Goal: Task Accomplishment & Management: Complete application form

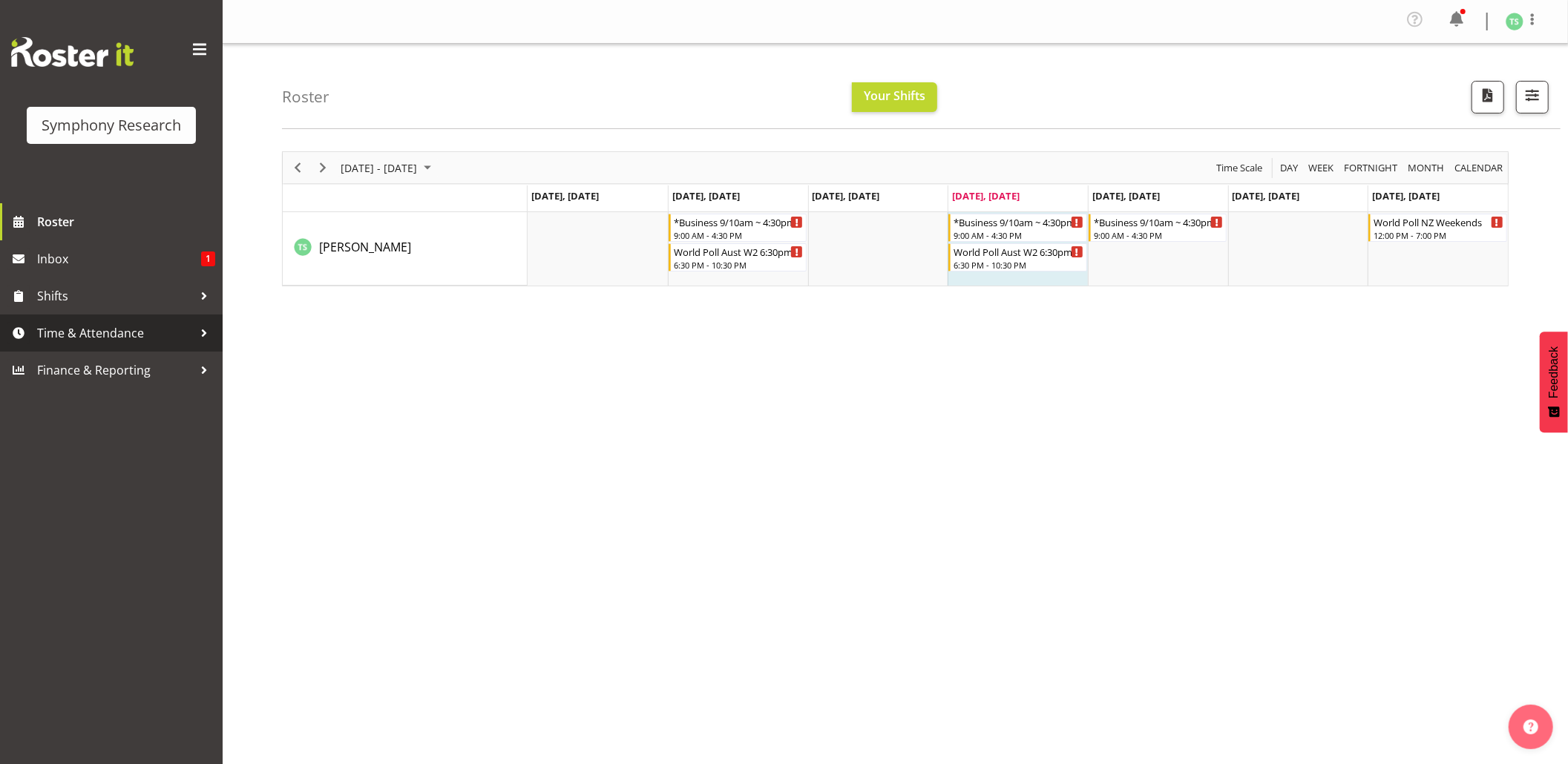
click at [147, 334] on span "Time & Attendance" at bounding box center [115, 333] width 156 height 22
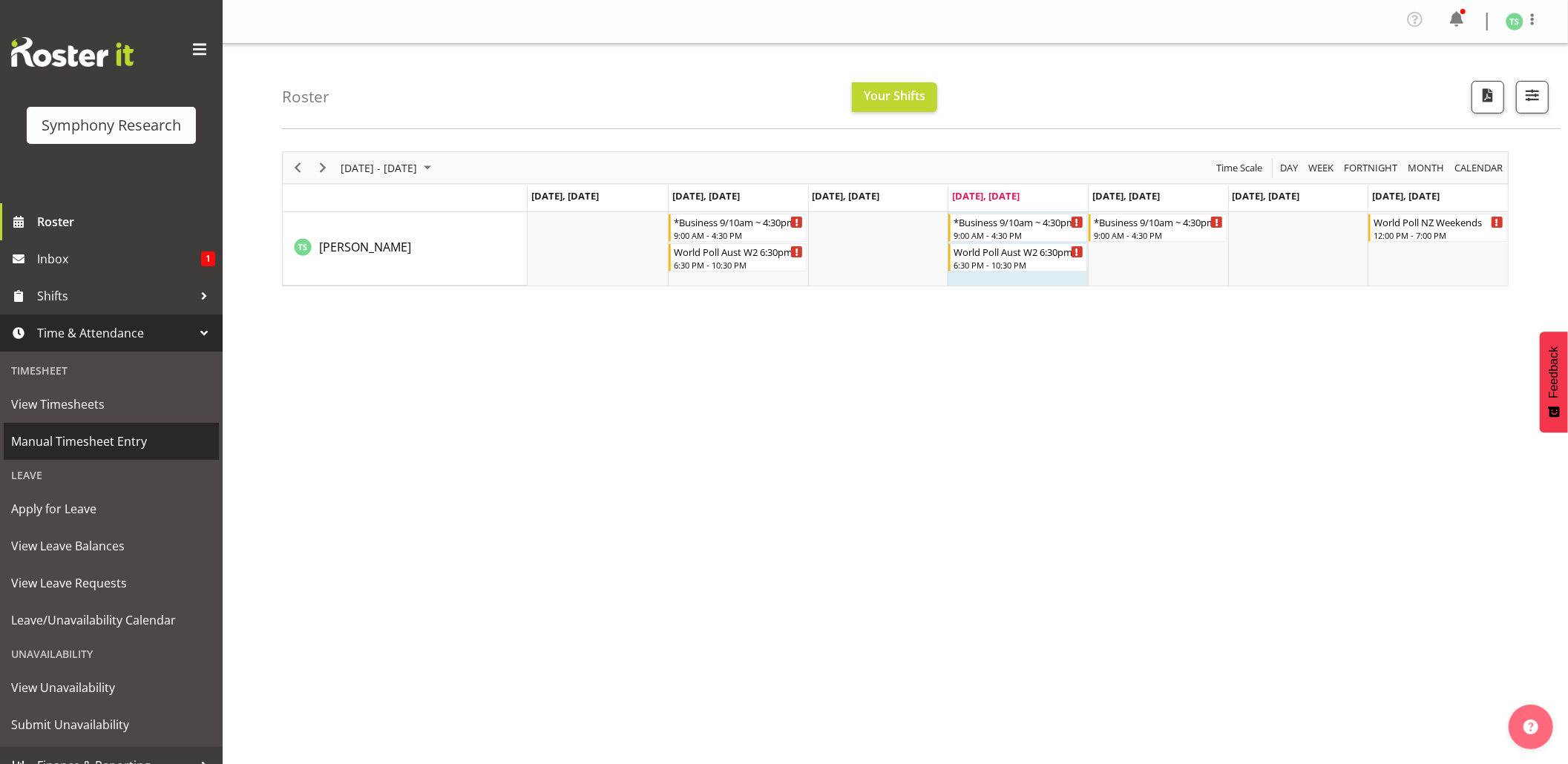
click at [103, 433] on span "Manual Timesheet Entry" at bounding box center [110, 441] width 200 height 22
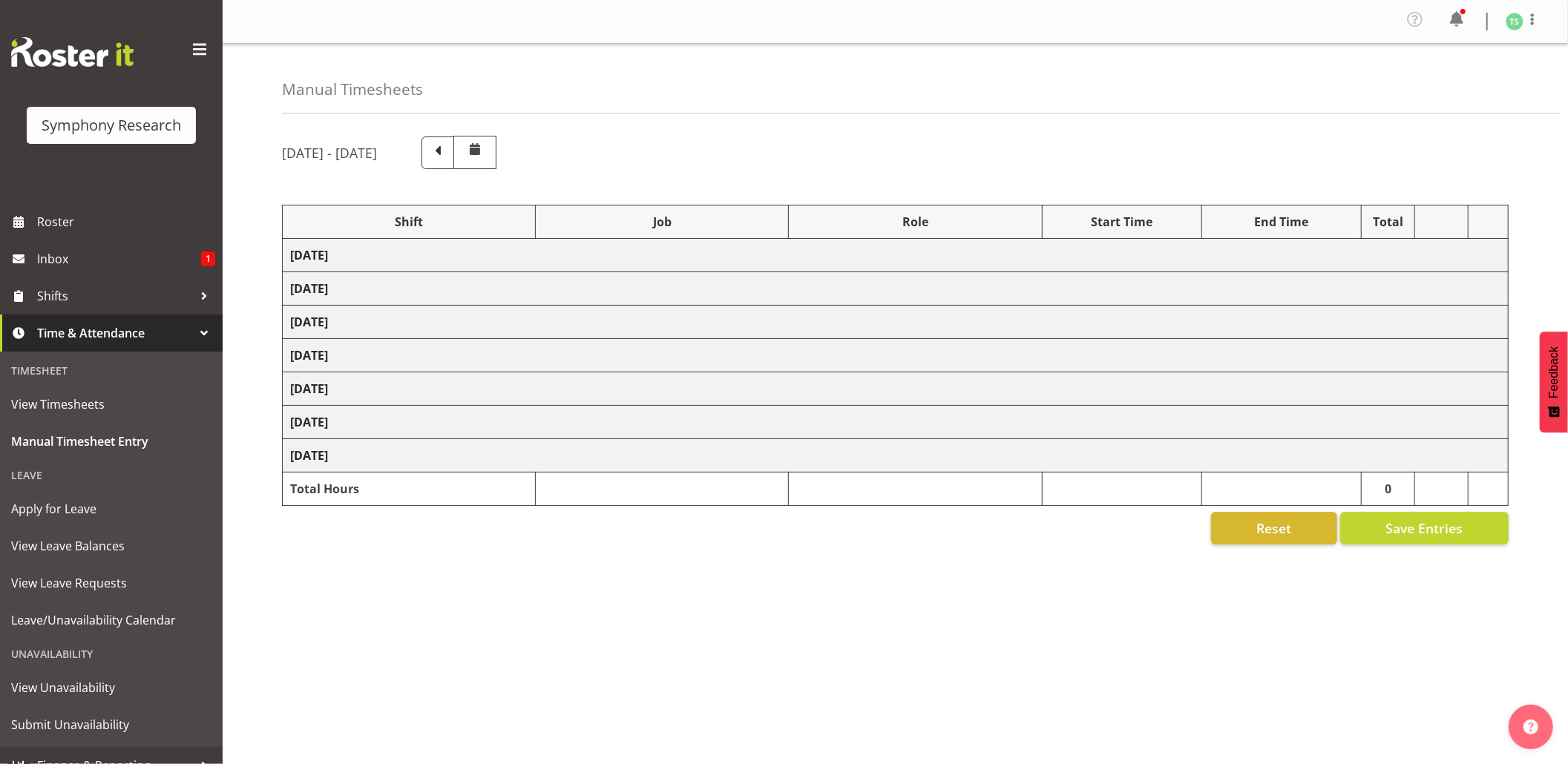
select select "26078"
select select "10576"
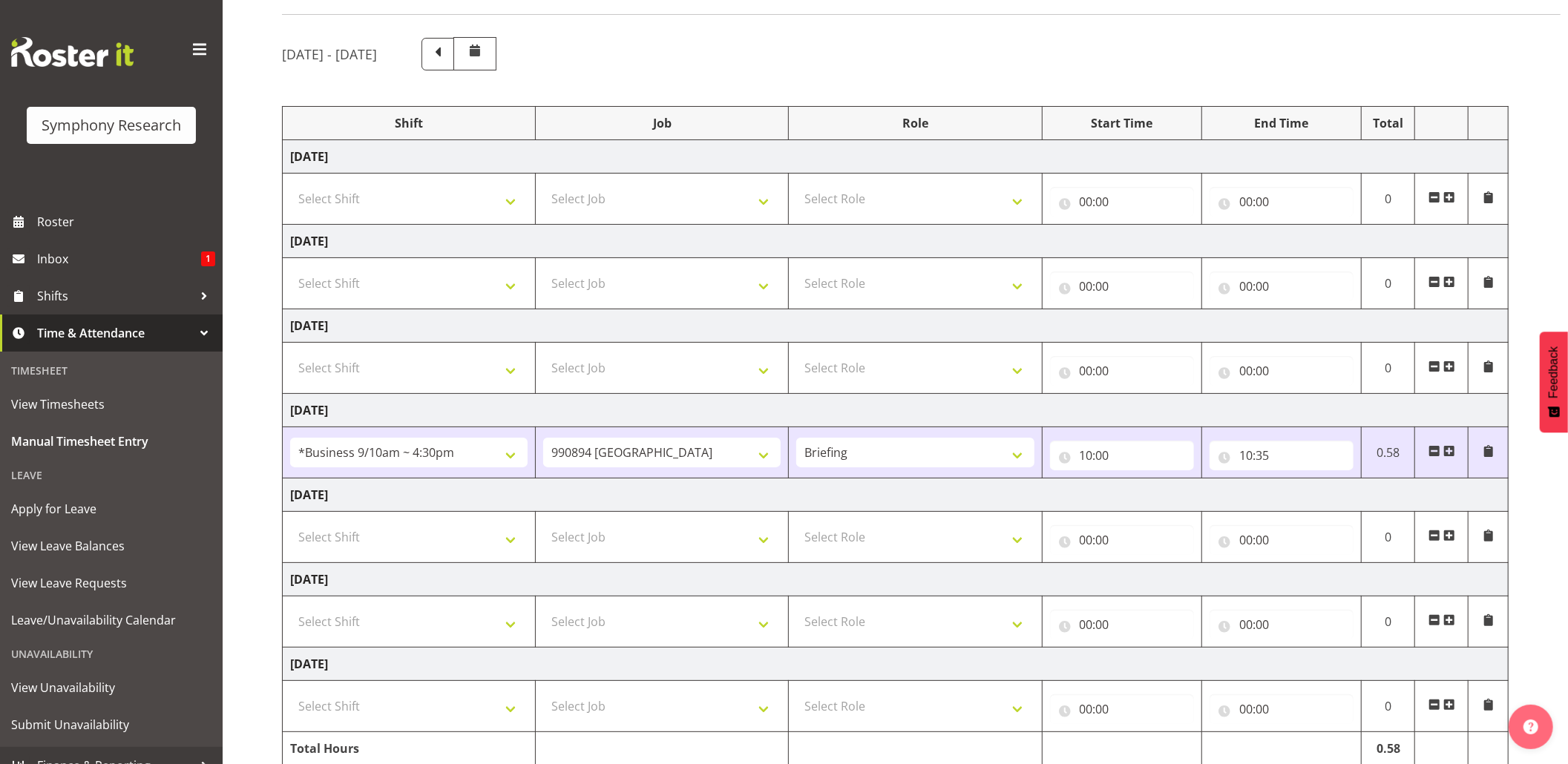
scroll to position [170, 0]
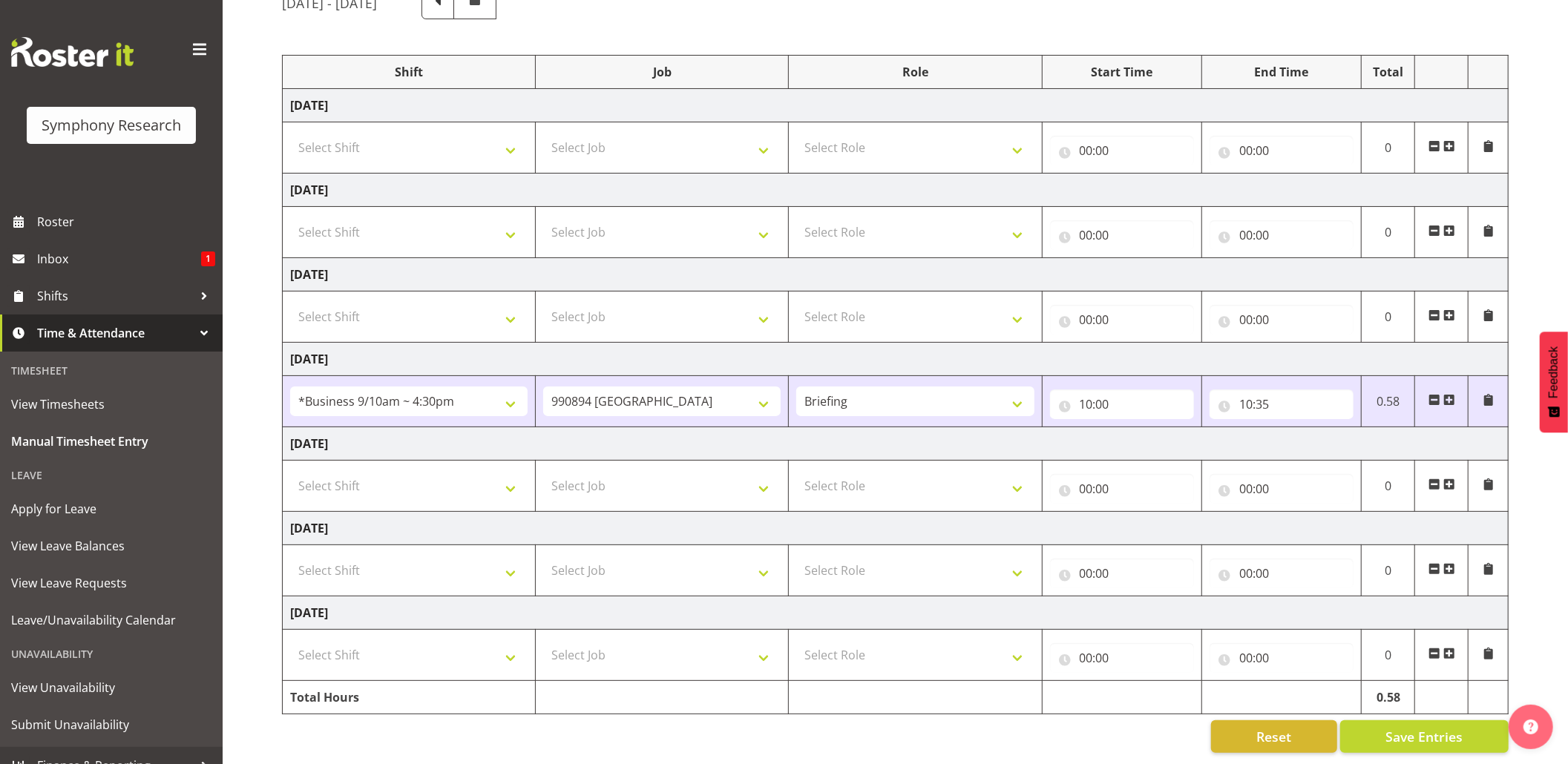
click at [1453, 394] on span at bounding box center [1449, 400] width 12 height 12
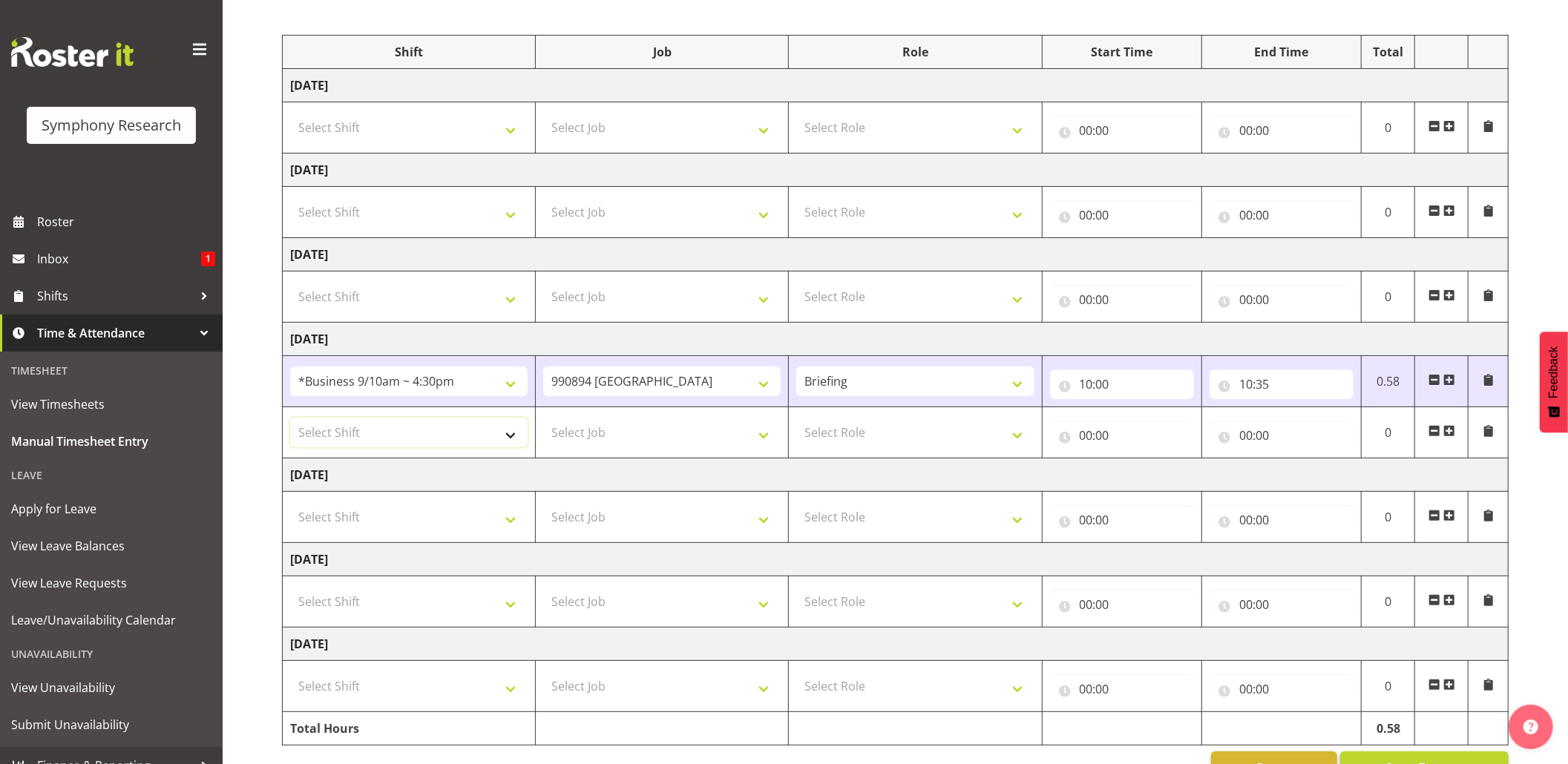
click at [509, 439] on select "Select Shift !!Weekend Residential (Roster IT Shift Label) *Business 9/10am ~ 4…" at bounding box center [408, 432] width 237 height 29
select select "26078"
click at [290, 422] on select "Select Shift !!Weekend Residential (Roster IT Shift Label) *Business 9/10am ~ 4…" at bounding box center [408, 432] width 237 height 29
click at [773, 444] on select "Select Job 550060 IF Admin 553492 World Poll Aus Wave 2 Main 2025 553493 World …" at bounding box center [662, 432] width 237 height 29
select select "10576"
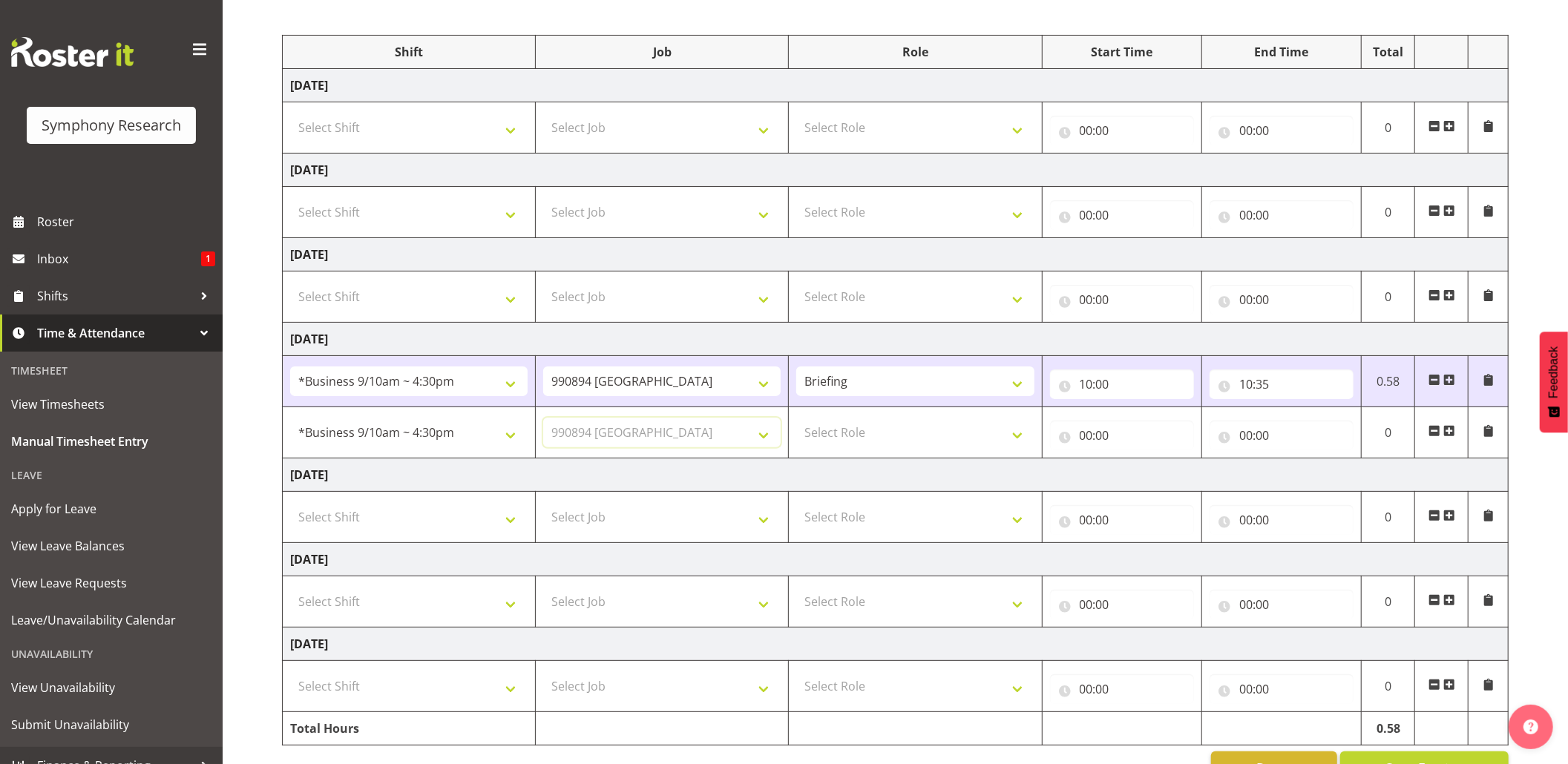
click at [543, 422] on select "Select Job 550060 IF Admin 553492 World Poll Aus Wave 2 Main 2025 553493 World …" at bounding box center [662, 432] width 237 height 29
click at [1022, 433] on select "Select Role Briefing Interviewing" at bounding box center [914, 432] width 237 height 29
select select "47"
click at [796, 422] on select "Select Role Briefing Interviewing" at bounding box center [914, 432] width 237 height 29
click at [1085, 442] on input "00:00" at bounding box center [1122, 435] width 144 height 29
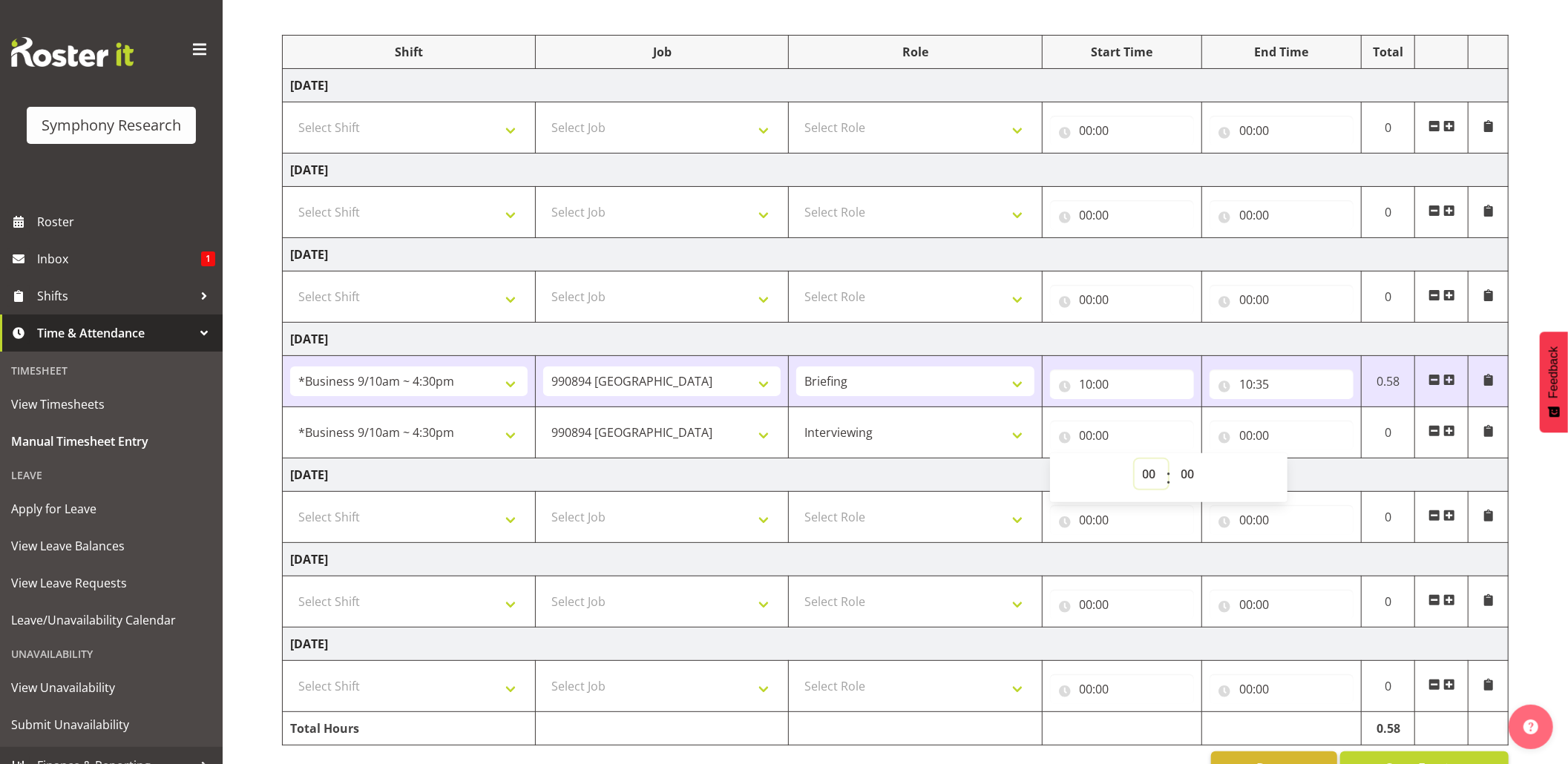
click at [1143, 478] on select "00 01 02 03 04 05 06 07 08 09 10 11 12 13 14 15 16 17 18 19 20 21 22 23" at bounding box center [1151, 474] width 33 height 29
select select "10"
click at [1135, 463] on select "00 01 02 03 04 05 06 07 08 09 10 11 12 13 14 15 16 17 18 19 20 21 22 23" at bounding box center [1151, 474] width 33 height 29
type input "10:00"
click at [1102, 436] on input "10:00" at bounding box center [1122, 435] width 144 height 29
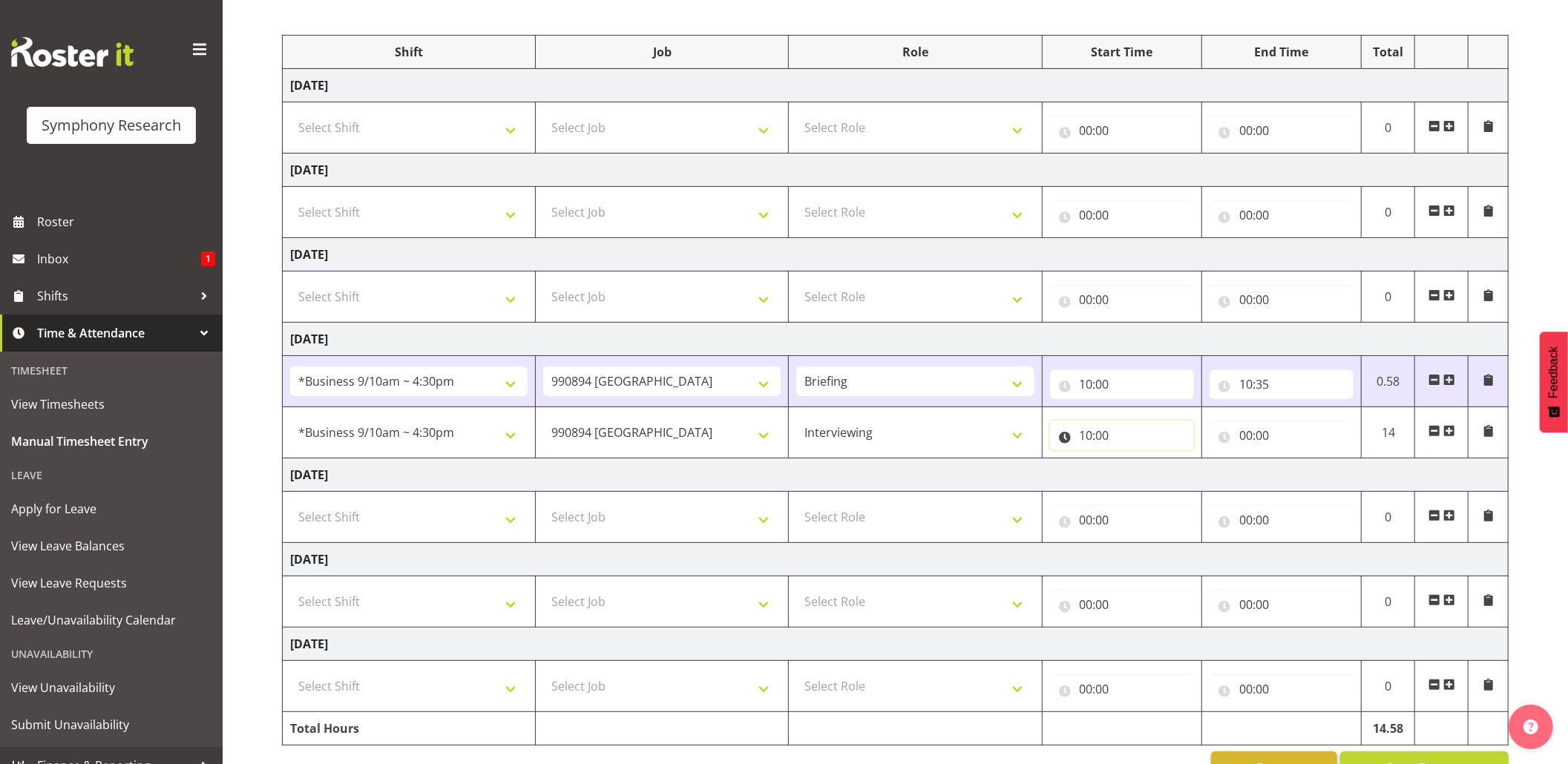
click at [1102, 436] on input "10:00" at bounding box center [1122, 435] width 144 height 29
click at [1186, 478] on select "00 01 02 03 04 05 06 07 08 09 10 11 12 13 14 15 16 17 18 19 20 21 22 23 24 25 2…" at bounding box center [1189, 474] width 33 height 29
select select "35"
click at [1173, 463] on select "00 01 02 03 04 05 06 07 08 09 10 11 12 13 14 15 16 17 18 19 20 21 22 23 24 25 2…" at bounding box center [1189, 474] width 33 height 29
type input "10:35"
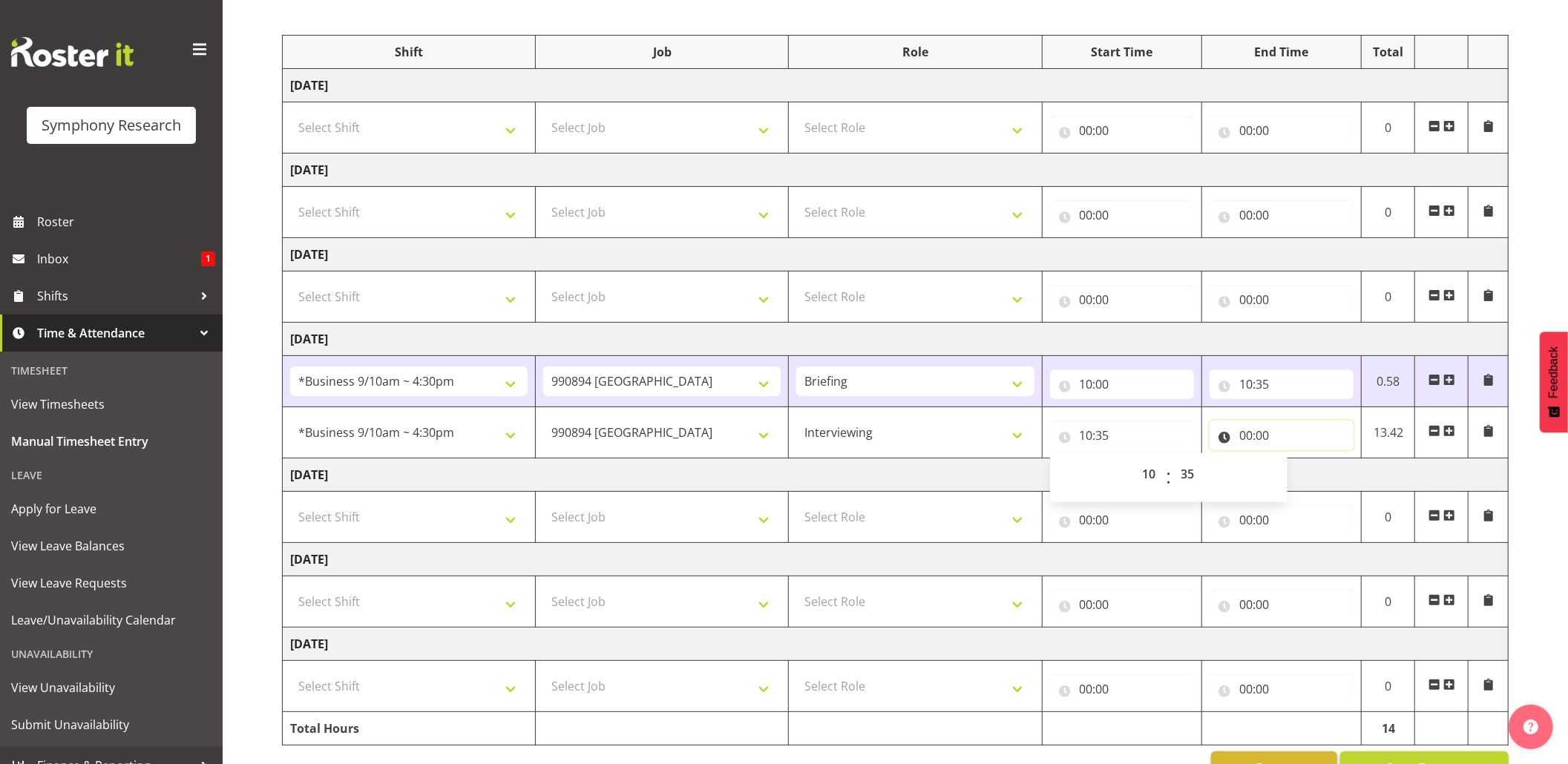
click at [1251, 441] on input "00:00" at bounding box center [1282, 435] width 144 height 29
click at [1302, 478] on select "00 01 02 03 04 05 06 07 08 09 10 11 12 13 14 15 16 17 18 19 20 21 22 23" at bounding box center [1310, 474] width 33 height 29
select select "15"
click at [1294, 463] on select "00 01 02 03 04 05 06 07 08 09 10 11 12 13 14 15 16 17 18 19 20 21 22 23" at bounding box center [1310, 474] width 33 height 29
type input "15:00"
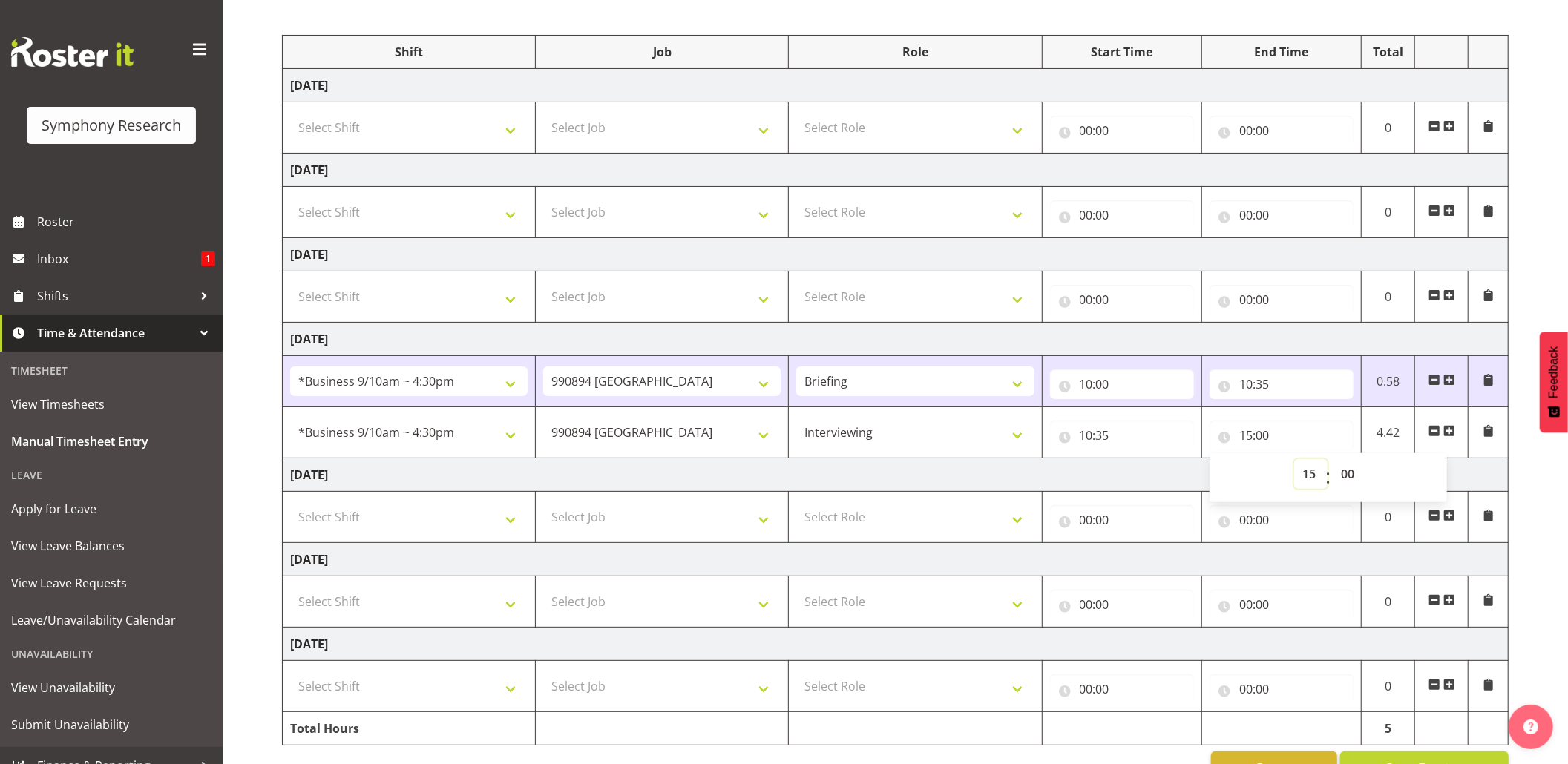
scroll to position [221, 0]
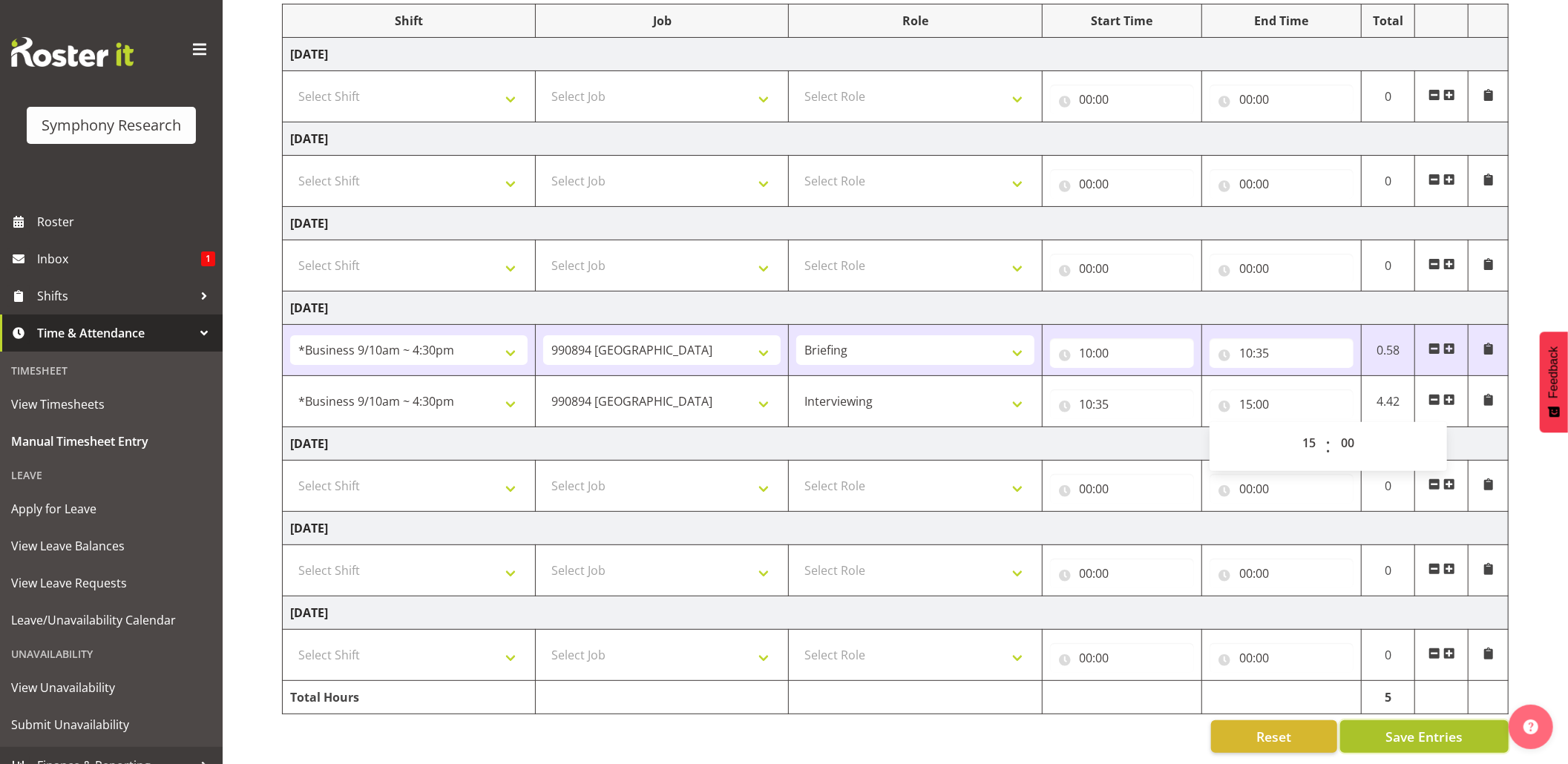
click at [1402, 721] on button "Save Entries" at bounding box center [1425, 737] width 169 height 32
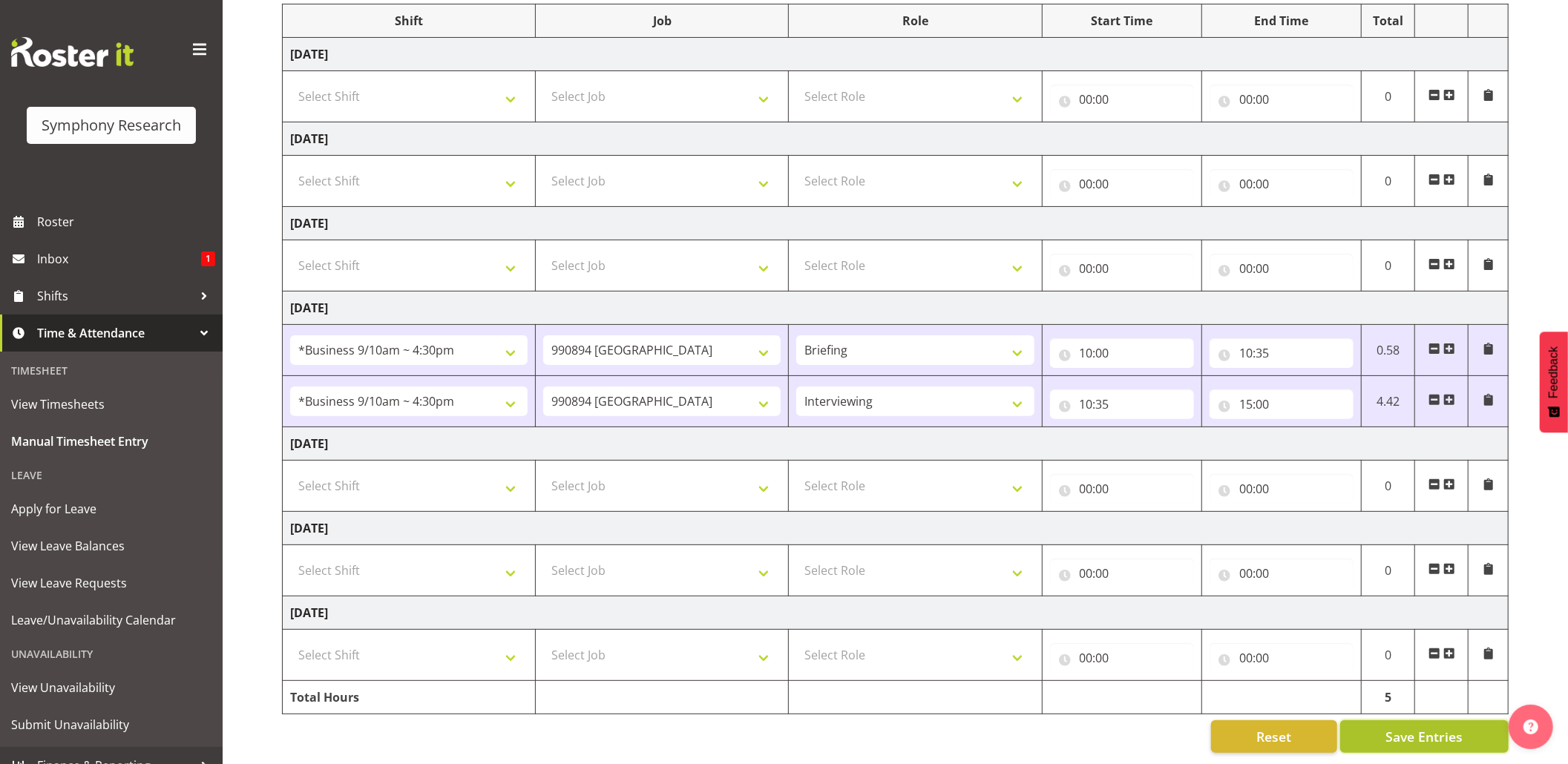
click at [1404, 721] on button "Save Entries" at bounding box center [1425, 737] width 169 height 32
click at [1409, 706] on div "Timesheet Entries Save" at bounding box center [1455, 716] width 180 height 37
click at [1372, 721] on button "Save Entries" at bounding box center [1425, 737] width 169 height 32
click at [1375, 725] on button "Save Entries" at bounding box center [1425, 737] width 169 height 32
click at [1396, 727] on span "Save Entries" at bounding box center [1424, 737] width 77 height 20
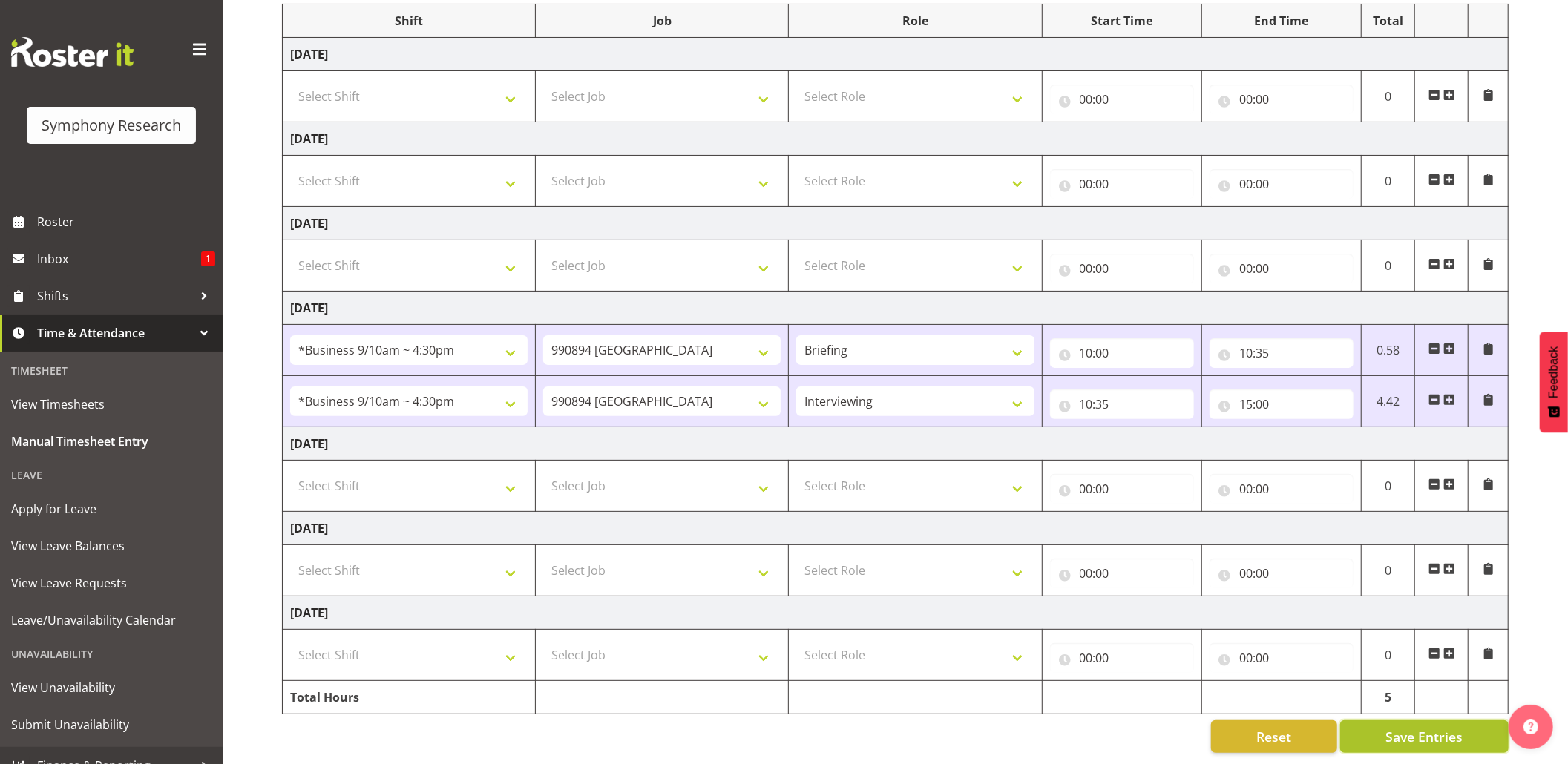
click at [1413, 721] on button "Save Entries" at bounding box center [1425, 737] width 169 height 32
